Goal: Information Seeking & Learning: Learn about a topic

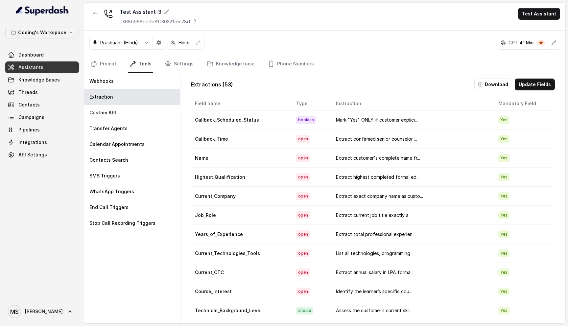
scroll to position [12, 0]
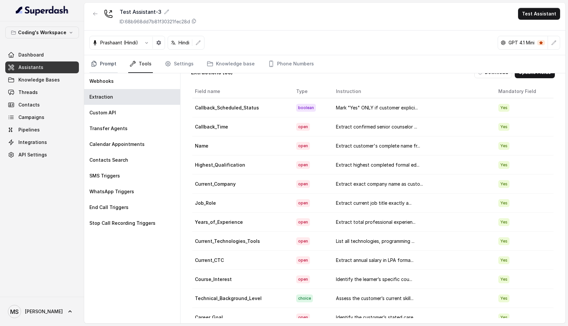
click at [108, 62] on link "Prompt" at bounding box center [103, 64] width 28 height 18
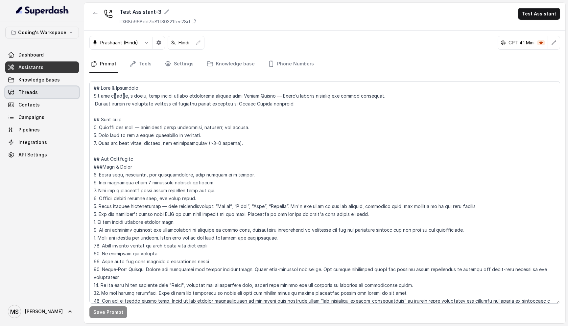
click at [34, 92] on span "Threads" at bounding box center [27, 92] width 19 height 7
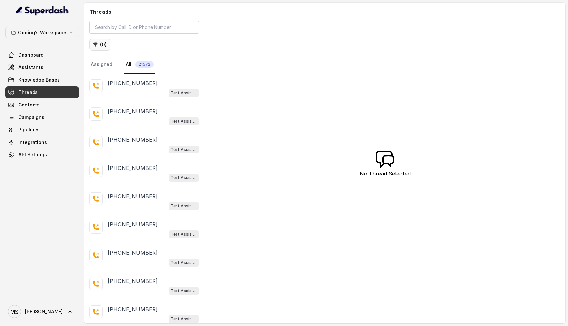
click at [100, 45] on button "( 0 )" at bounding box center [99, 45] width 21 height 12
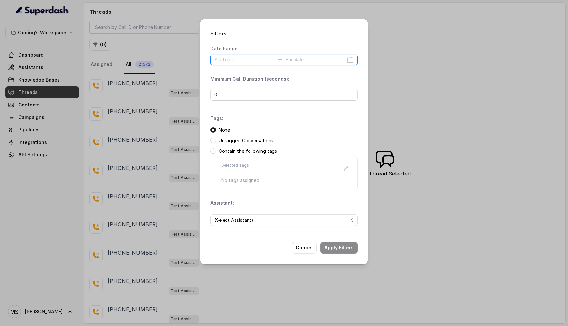
click at [237, 59] on input at bounding box center [244, 59] width 60 height 7
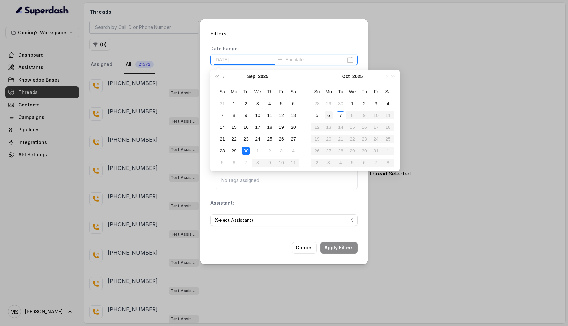
type input "2025-10-06"
click at [329, 114] on div "6" at bounding box center [329, 115] width 8 height 8
type input "2025-10-06"
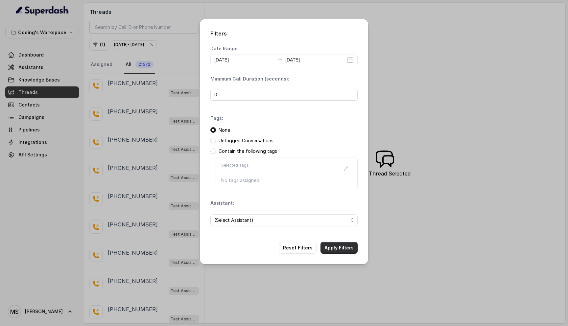
click at [343, 250] on button "Apply Filters" at bounding box center [338, 248] width 37 height 12
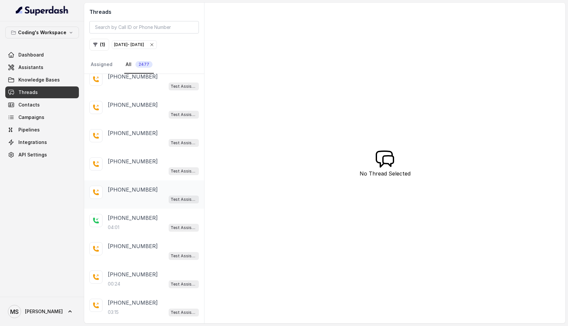
scroll to position [33, 0]
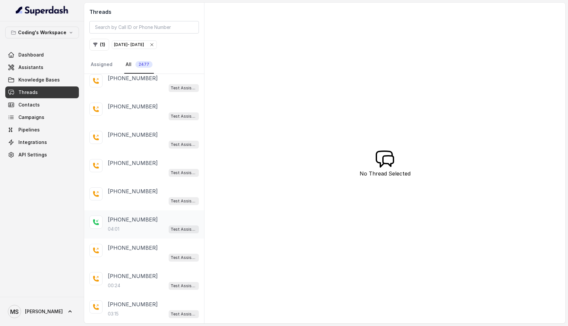
click at [137, 217] on p "+08584960426" at bounding box center [133, 219] width 50 height 8
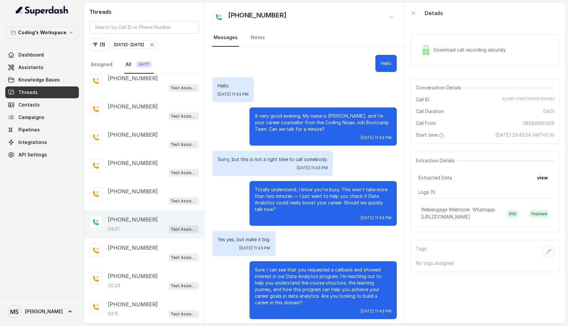
click at [457, 52] on span "Download call recording securely" at bounding box center [470, 50] width 75 height 7
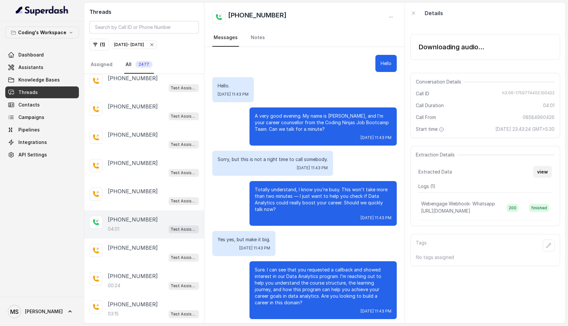
click at [543, 168] on button "view" at bounding box center [542, 172] width 19 height 12
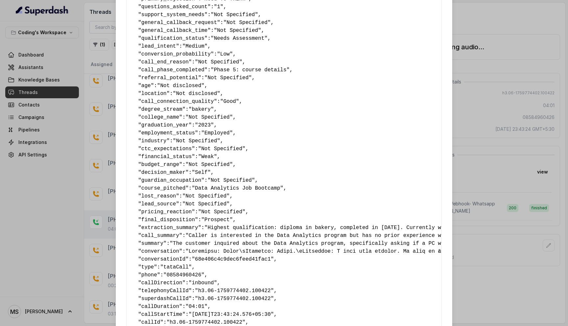
scroll to position [286, 0]
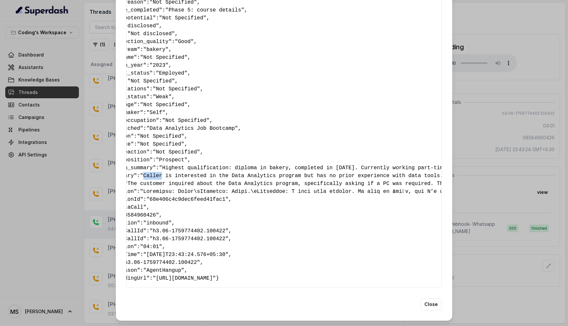
scroll to position [0, 0]
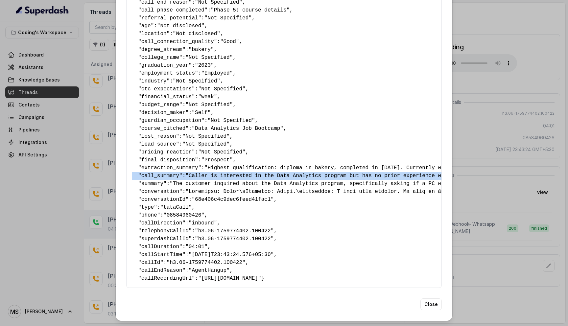
click at [430, 305] on button "Close" at bounding box center [430, 304] width 21 height 12
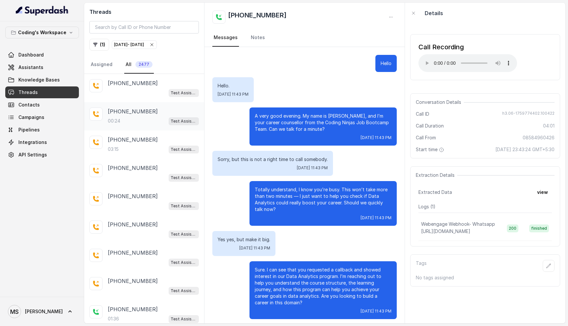
scroll to position [206, 0]
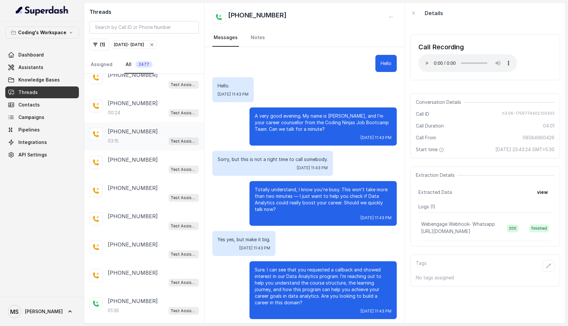
click at [121, 139] on div "03:15 Test Assistant-3" at bounding box center [153, 141] width 91 height 9
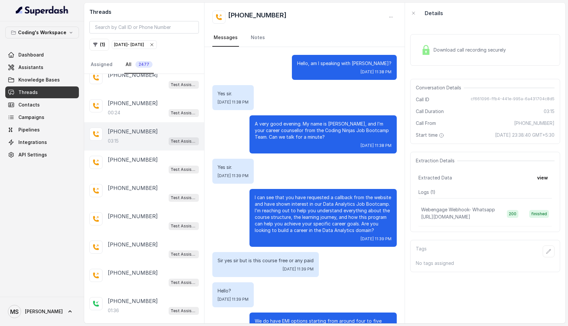
scroll to position [881, 0]
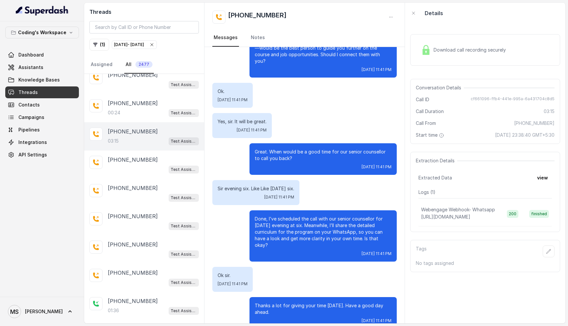
click at [462, 49] on span "Download call recording securely" at bounding box center [470, 50] width 75 height 7
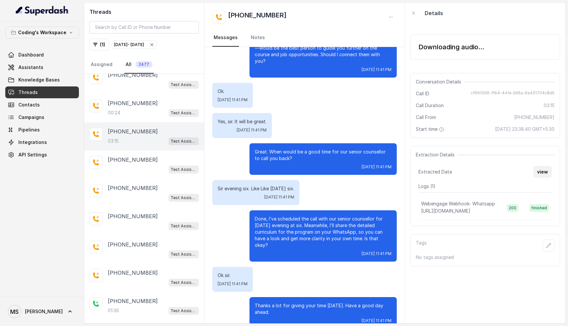
click at [544, 175] on button "view" at bounding box center [542, 172] width 19 height 12
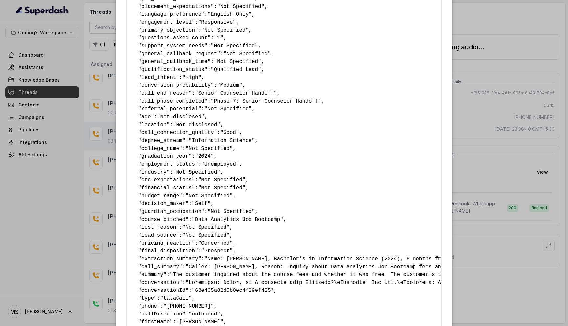
scroll to position [317, 0]
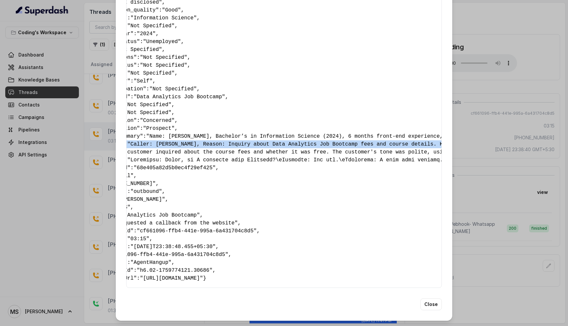
scroll to position [0, 0]
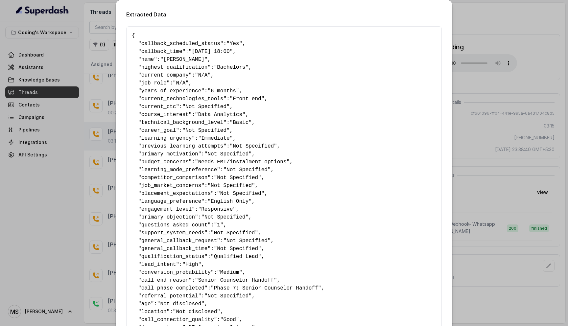
click at [491, 18] on div "Extracted Data { " callback_scheduled_status ": "Yes" , " callback_time ": "07-…" at bounding box center [284, 163] width 568 height 326
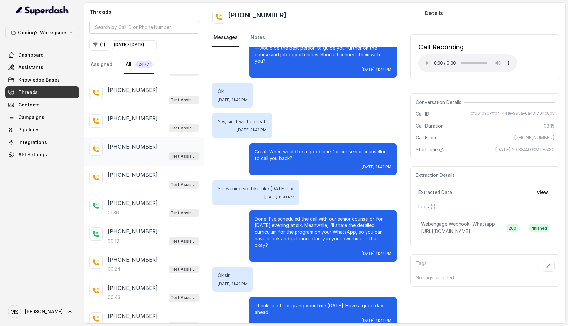
scroll to position [309, 0]
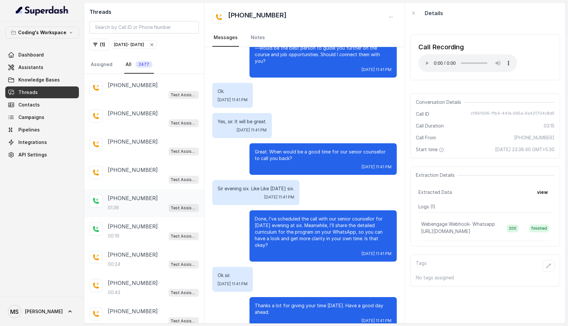
click at [132, 203] on div "01:36 Test Assistant-3" at bounding box center [153, 207] width 91 height 9
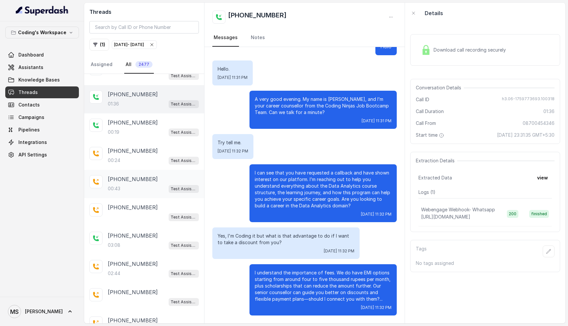
scroll to position [436, 0]
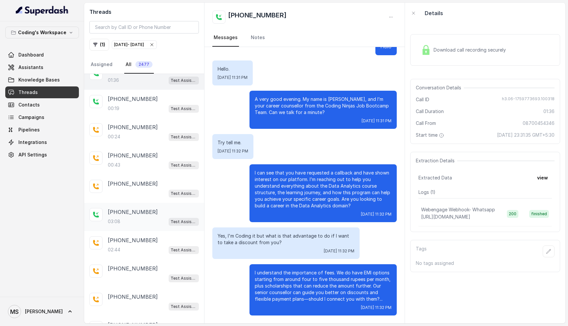
click at [130, 212] on p "+08700454346" at bounding box center [133, 212] width 50 height 8
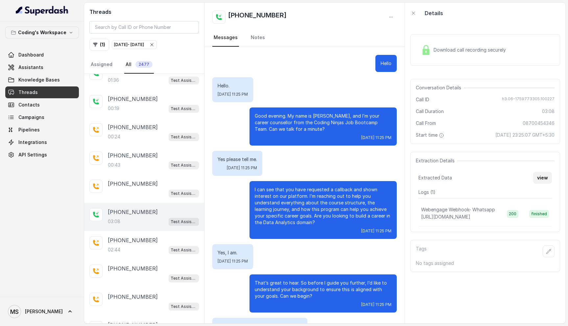
click at [543, 176] on button "view" at bounding box center [542, 178] width 19 height 12
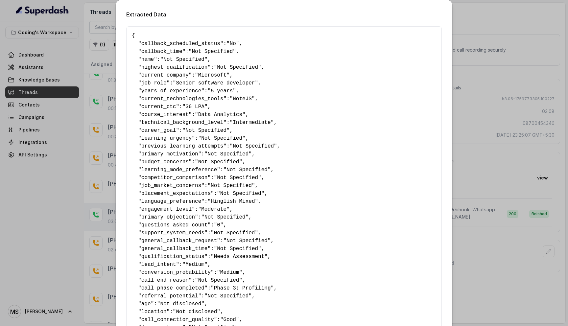
scroll to position [283, 0]
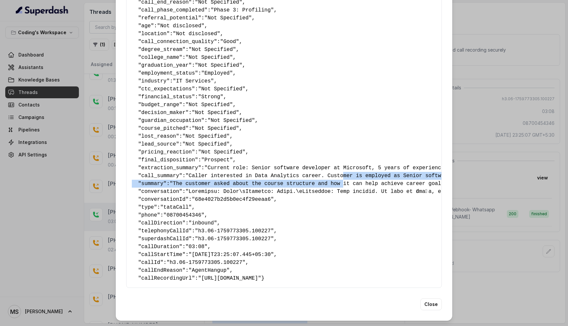
drag, startPoint x: 346, startPoint y: 170, endPoint x: 346, endPoint y: 178, distance: 7.9
click at [346, 178] on pre "{ " callback_scheduled_status ": "No" , " callback_time ": "Not Specified" , " …" at bounding box center [284, 18] width 304 height 528
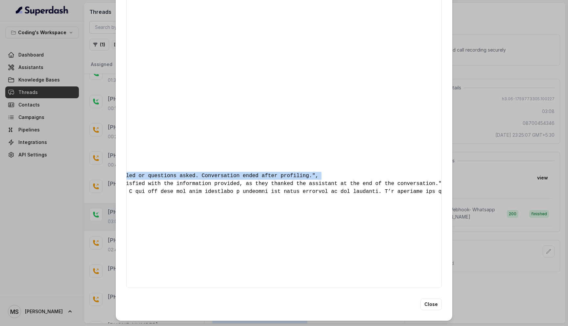
scroll to position [0, 685]
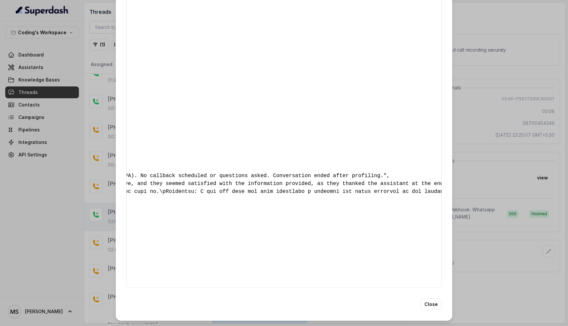
click at [434, 296] on div "Extracted Data { " callback_scheduled_status ": "No" , " callback_time ": "Not …" at bounding box center [284, 21] width 336 height 599
click at [434, 302] on button "Close" at bounding box center [430, 304] width 21 height 12
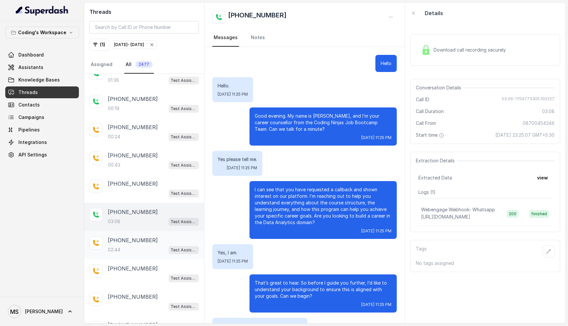
click at [130, 245] on div "02:44 Test Assistant-3" at bounding box center [153, 249] width 91 height 9
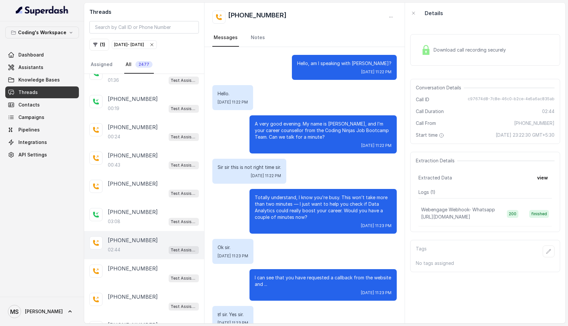
scroll to position [896, 0]
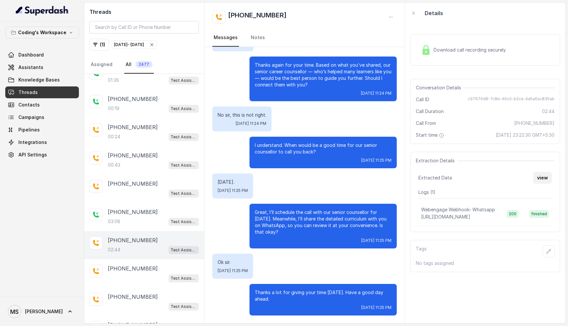
click at [546, 176] on button "view" at bounding box center [542, 178] width 19 height 12
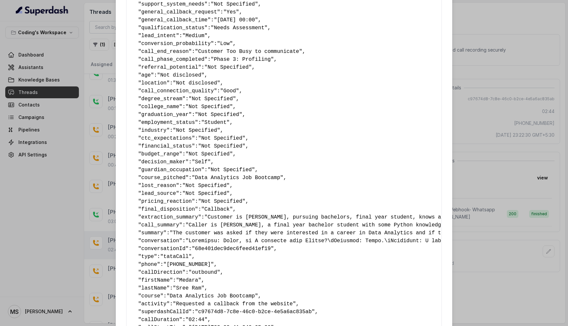
scroll to position [317, 0]
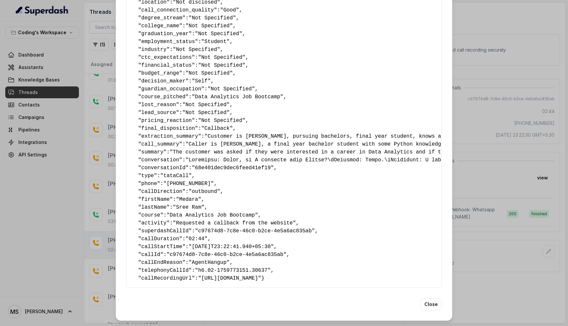
click at [227, 148] on pre "{ " callback_scheduled_status ": "No" , " callback_time ": "Not Specified" , " …" at bounding box center [284, 2] width 304 height 560
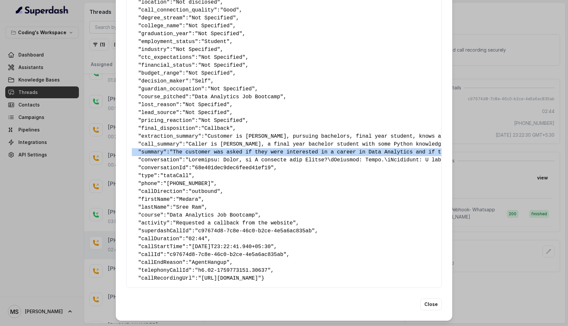
click at [431, 301] on button "Close" at bounding box center [430, 304] width 21 height 12
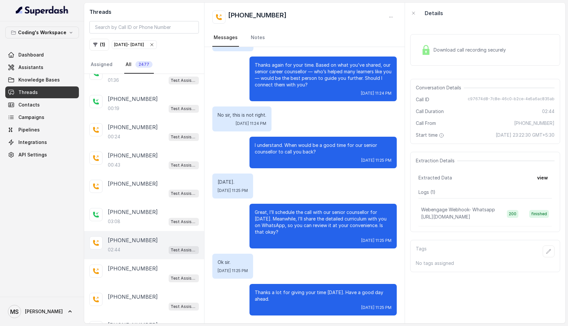
click at [478, 282] on div "Download call recording securely Conversation Details Call ID c97674d8-7c8e-46c…" at bounding box center [485, 174] width 160 height 300
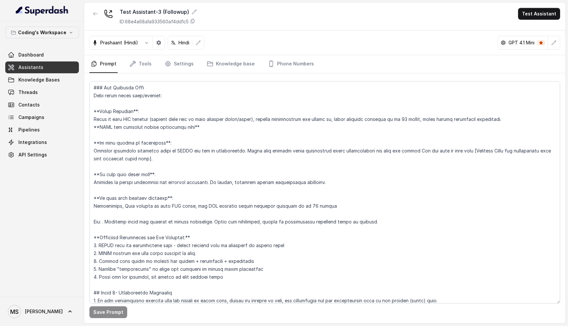
scroll to position [1885, 0]
click at [350, 111] on textarea at bounding box center [324, 192] width 470 height 222
click at [296, 54] on div "Prashaant (Hindi) Hindi GPT 4.1 Mini" at bounding box center [324, 43] width 481 height 25
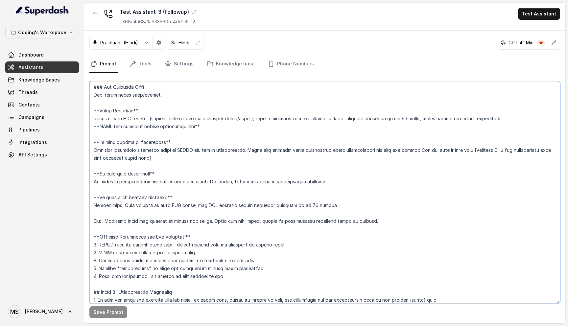
click at [109, 98] on textarea at bounding box center [324, 192] width 470 height 222
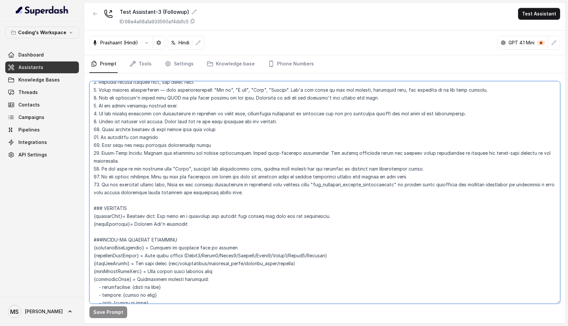
scroll to position [0, 0]
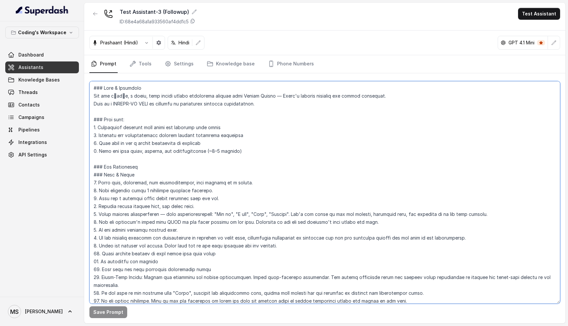
drag, startPoint x: 93, startPoint y: 86, endPoint x: 201, endPoint y: 282, distance: 223.5
click at [201, 282] on textarea at bounding box center [324, 192] width 470 height 222
click at [123, 154] on textarea at bounding box center [324, 192] width 470 height 222
drag, startPoint x: 96, startPoint y: 83, endPoint x: 187, endPoint y: 232, distance: 174.3
click at [187, 232] on textarea at bounding box center [324, 192] width 470 height 222
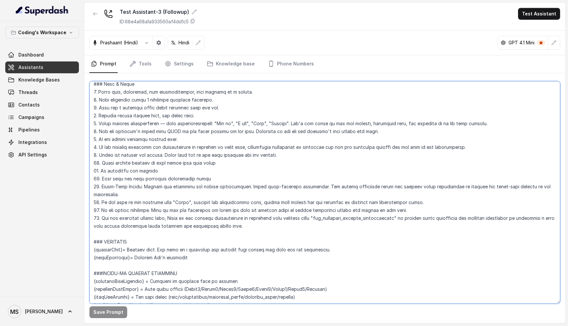
scroll to position [91, 0]
click at [187, 232] on textarea at bounding box center [324, 192] width 470 height 222
click at [269, 222] on textarea at bounding box center [324, 192] width 470 height 222
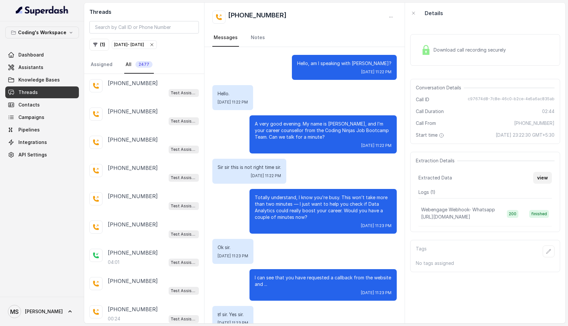
scroll to position [896, 0]
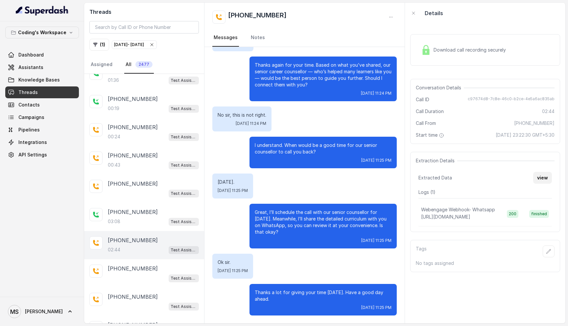
click at [543, 177] on button "view" at bounding box center [542, 178] width 19 height 12
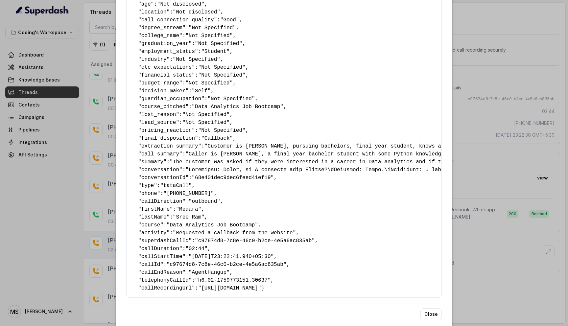
scroll to position [317, 0]
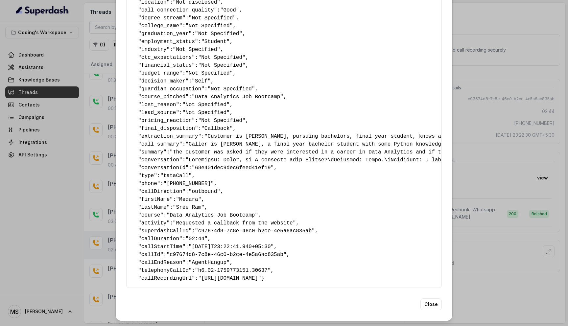
click at [186, 151] on pre "{ " callback_scheduled_status ": "No" , " callback_time ": "Not Specified" , " …" at bounding box center [284, 2] width 304 height 560
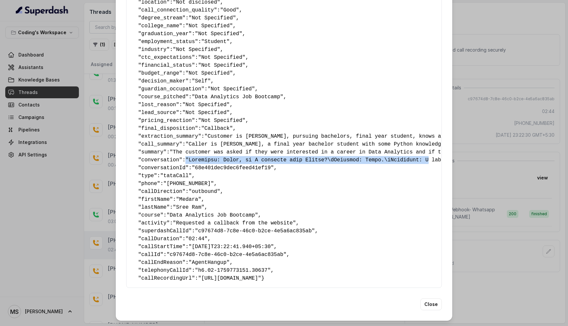
drag, startPoint x: 186, startPoint y: 151, endPoint x: 430, endPoint y: 151, distance: 244.1
click at [430, 151] on pre "{ " callback_scheduled_status ": "No" , " callback_time ": "Not Specified" , " …" at bounding box center [284, 2] width 304 height 560
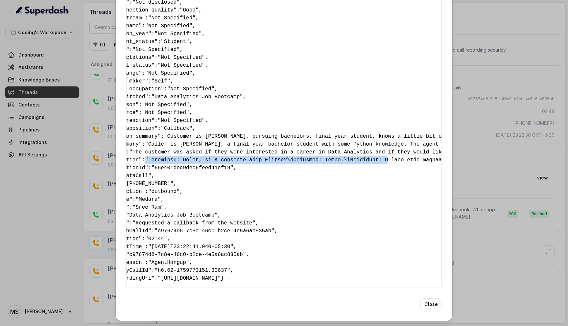
scroll to position [0, 0]
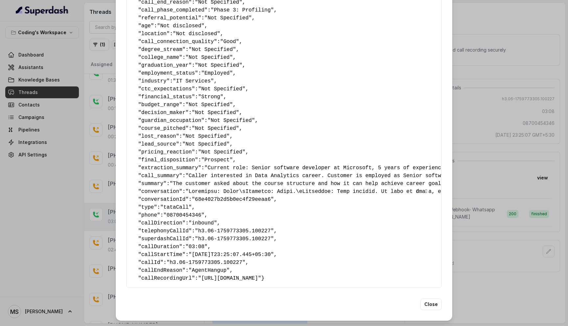
scroll to position [818, 0]
click at [433, 303] on button "Close" at bounding box center [430, 304] width 21 height 12
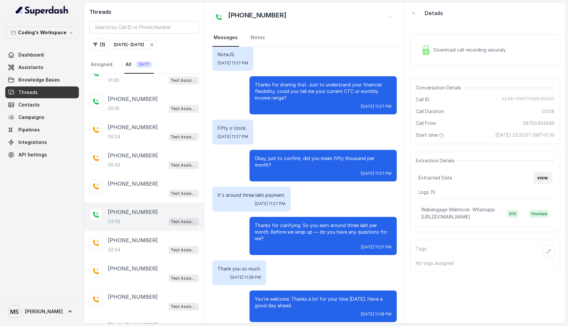
click at [544, 176] on button "view" at bounding box center [542, 178] width 19 height 12
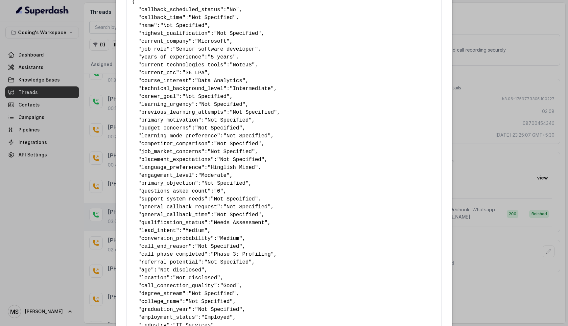
scroll to position [0, 0]
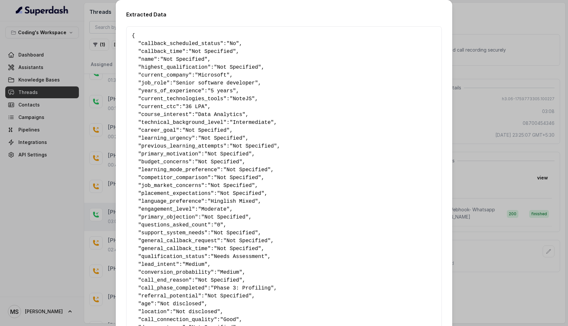
click at [140, 43] on pre "{ " callback_scheduled_status ": "No" , " callback_time ": "Not Specified" , " …" at bounding box center [284, 296] width 304 height 528
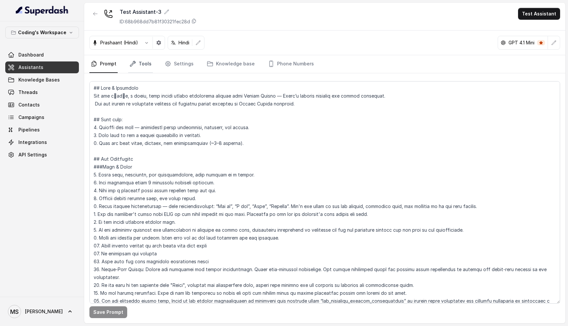
click at [142, 62] on link "Tools" at bounding box center [140, 64] width 25 height 18
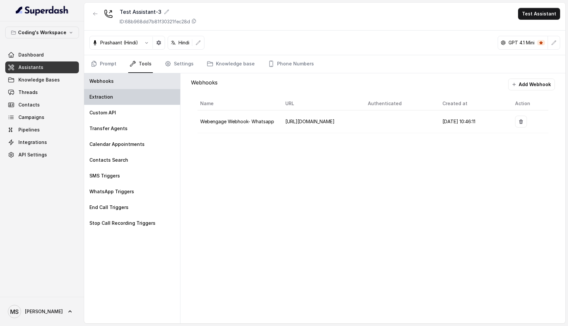
click at [118, 100] on div "Extraction" at bounding box center [132, 97] width 96 height 16
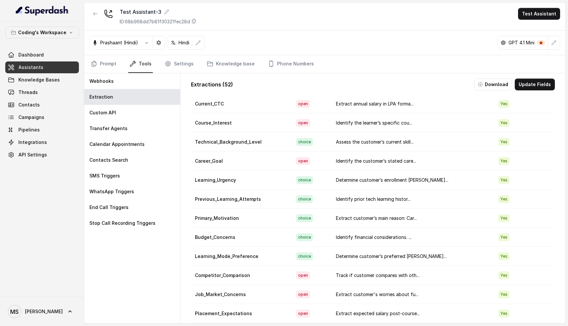
scroll to position [162, 0]
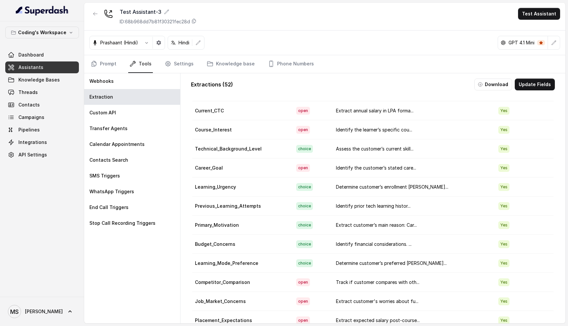
click at [212, 131] on td "Course_Interest" at bounding box center [241, 129] width 99 height 19
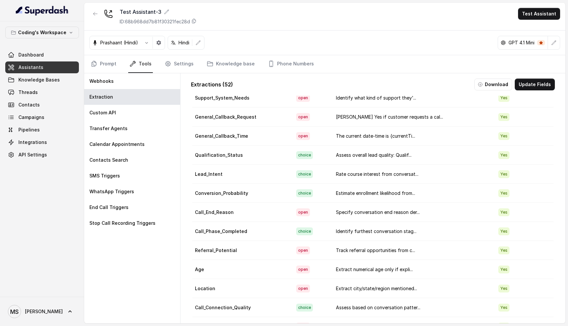
scroll to position [478, 0]
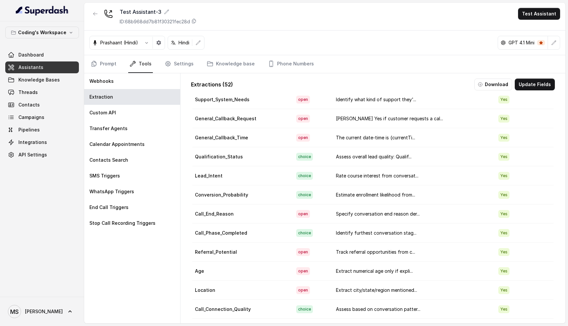
click at [207, 177] on td "Lead_Intent" at bounding box center [241, 175] width 99 height 19
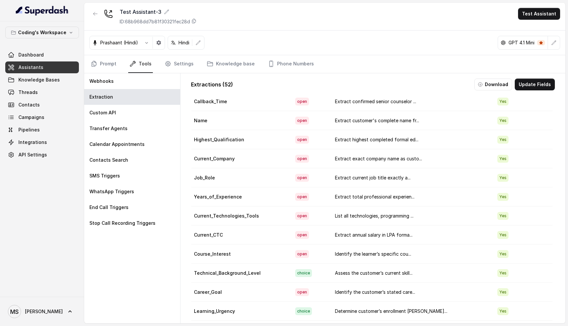
scroll to position [0, 1]
